Goal: Task Accomplishment & Management: Manage account settings

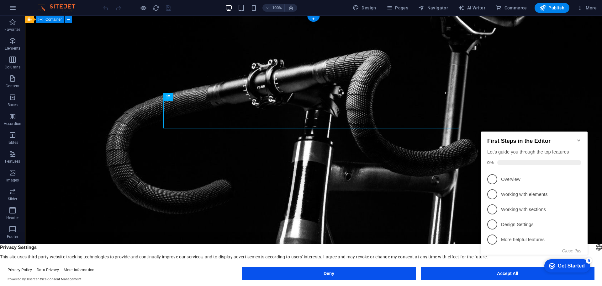
click at [557, 81] on div "COMING SOON" at bounding box center [313, 91] width 577 height 151
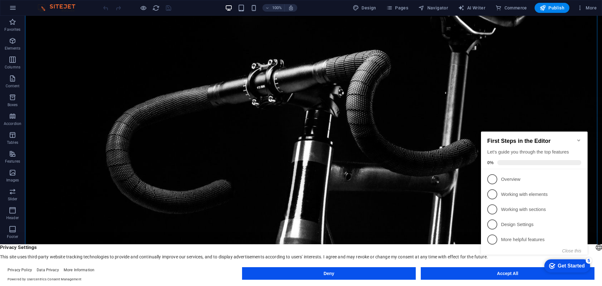
scroll to position [85, 0]
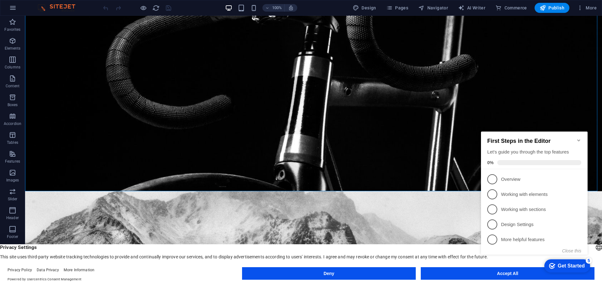
click at [581, 138] on icon "Minimize checklist" at bounding box center [579, 140] width 5 height 5
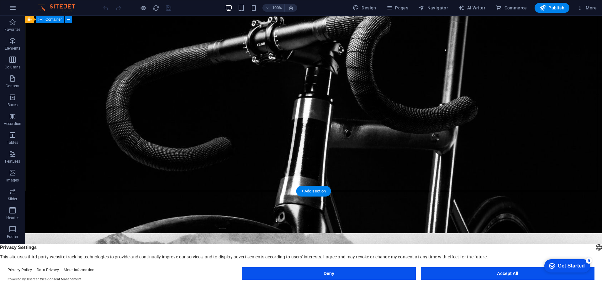
scroll to position [0, 0]
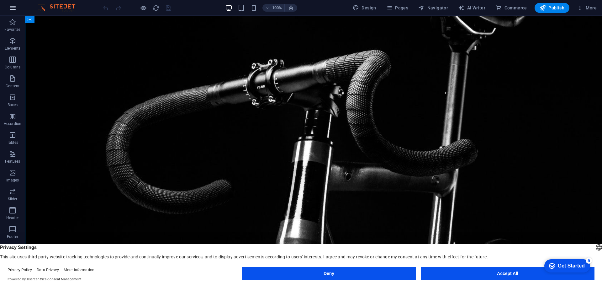
click at [7, 8] on button "button" at bounding box center [12, 7] width 15 height 15
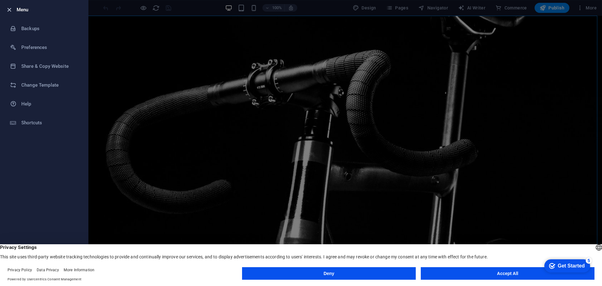
click at [7, 9] on icon "button" at bounding box center [9, 9] width 7 height 7
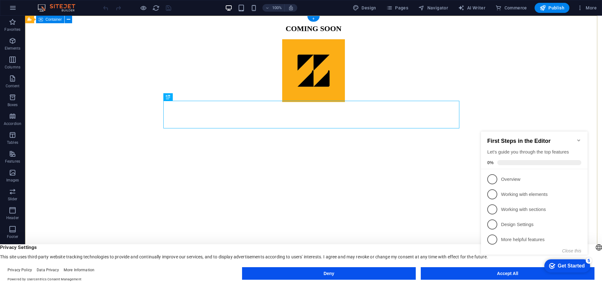
click at [473, 62] on div "COMING SOON" at bounding box center [314, 60] width 572 height 85
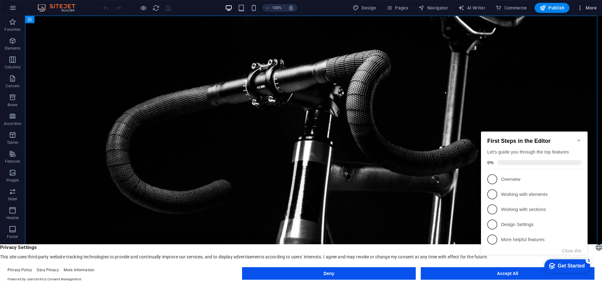
click at [584, 6] on span "More" at bounding box center [587, 8] width 20 height 6
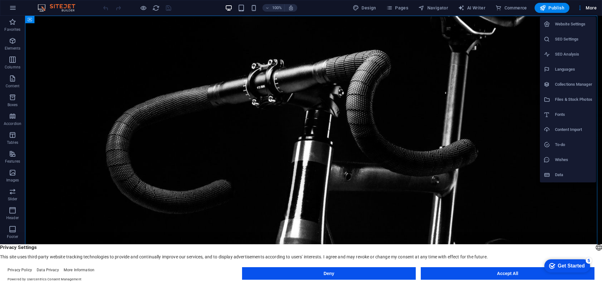
click at [568, 27] on h6 "Website Settings" at bounding box center [573, 24] width 37 height 8
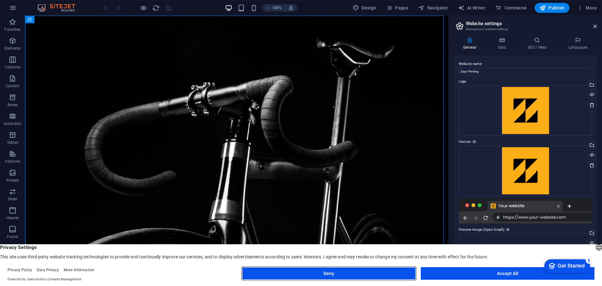
click at [347, 275] on button "Deny" at bounding box center [329, 273] width 174 height 13
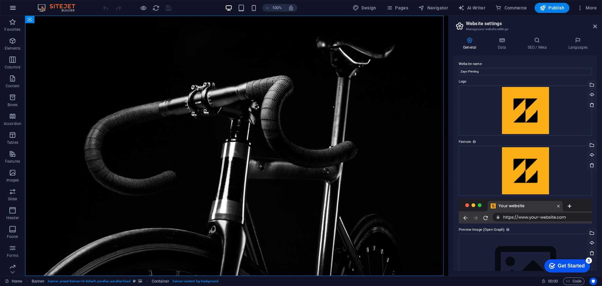
click at [10, 9] on icon "button" at bounding box center [13, 8] width 8 height 8
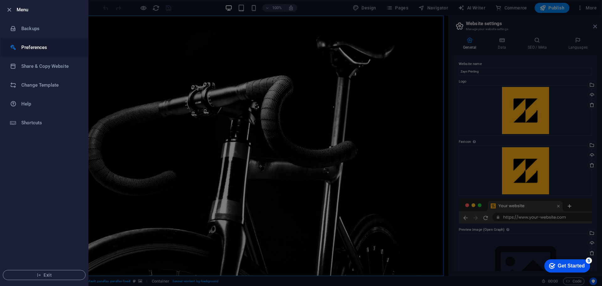
click at [36, 46] on h6 "Preferences" at bounding box center [50, 48] width 58 height 8
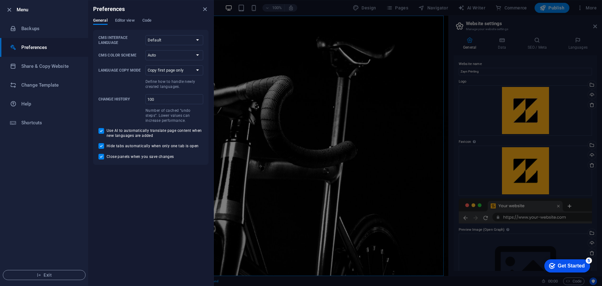
click at [129, 26] on div "General Editor view Code" at bounding box center [150, 24] width 115 height 12
click at [147, 26] on div "General Editor view Code" at bounding box center [150, 24] width 115 height 12
click at [149, 22] on span "Code" at bounding box center [146, 21] width 9 height 9
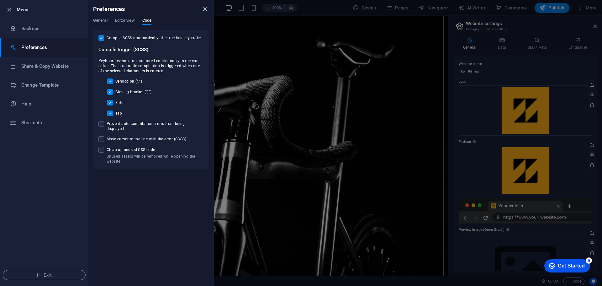
click at [206, 11] on icon "close" at bounding box center [204, 9] width 7 height 7
